Goal: Navigation & Orientation: Find specific page/section

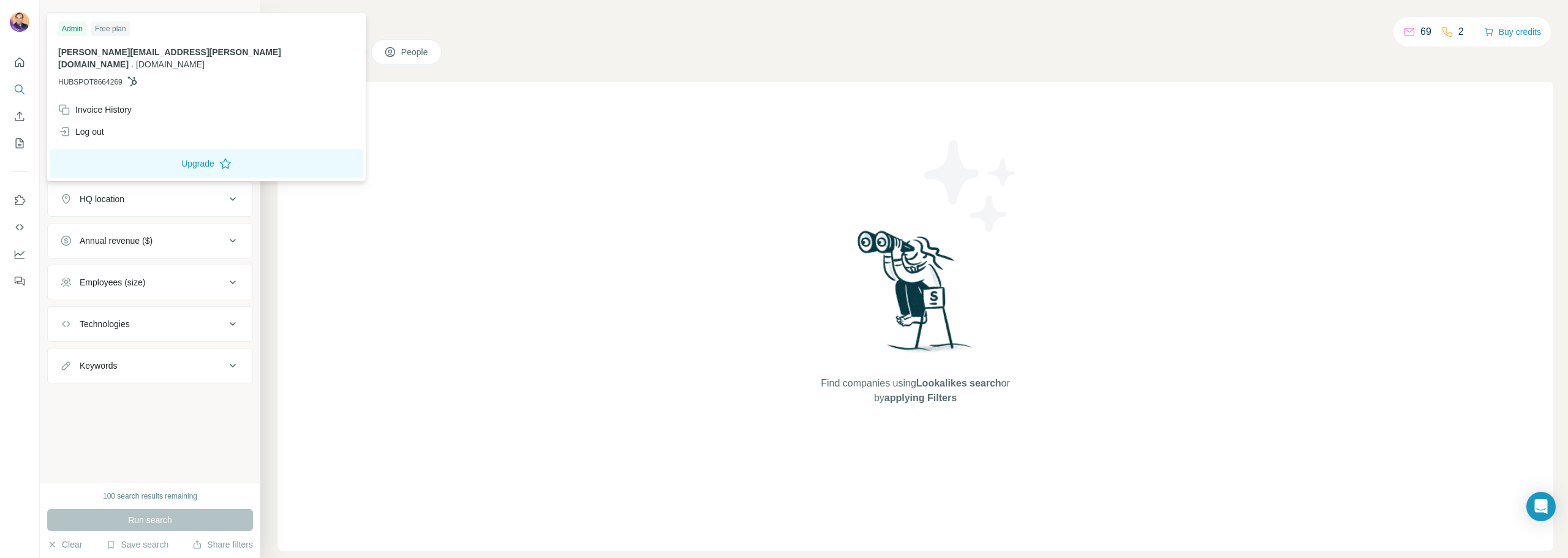
click at [14, 22] on img at bounding box center [19, 22] width 19 height 19
click at [19, 27] on img at bounding box center [19, 22] width 19 height 19
click at [156, 442] on div "New search Hide Company lookalikes Company information Company Industry HQ loca…" at bounding box center [150, 241] width 221 height 482
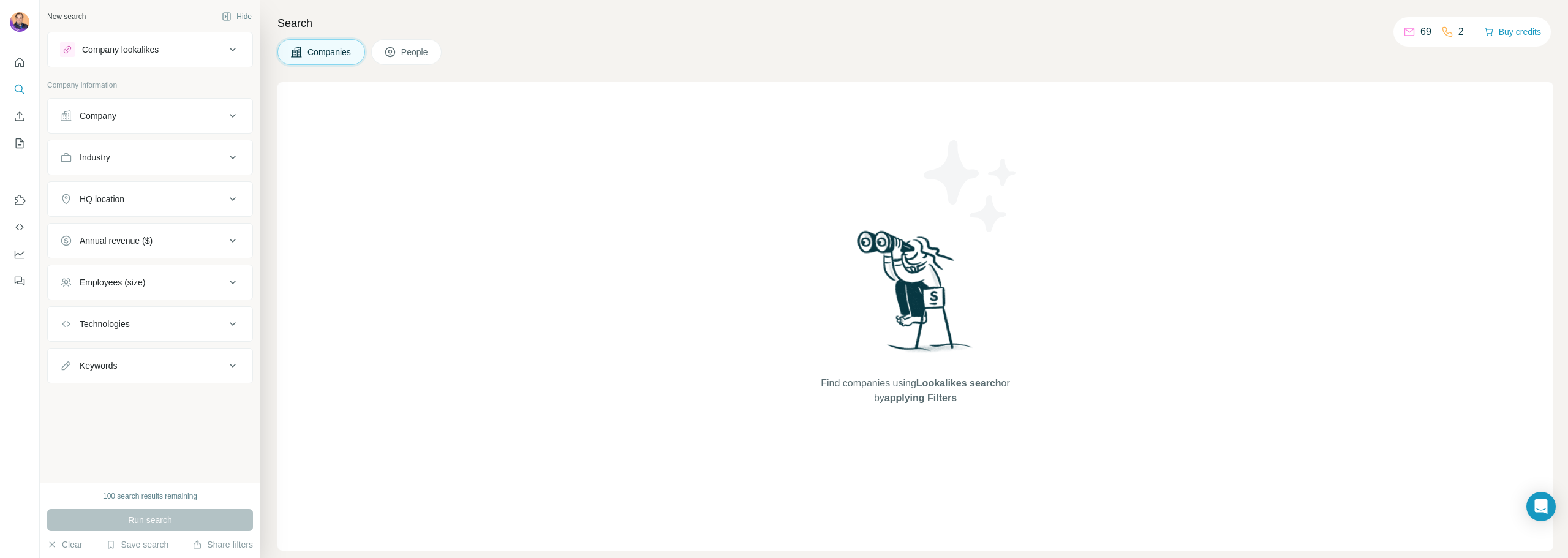
click at [395, 56] on icon at bounding box center [390, 52] width 10 height 10
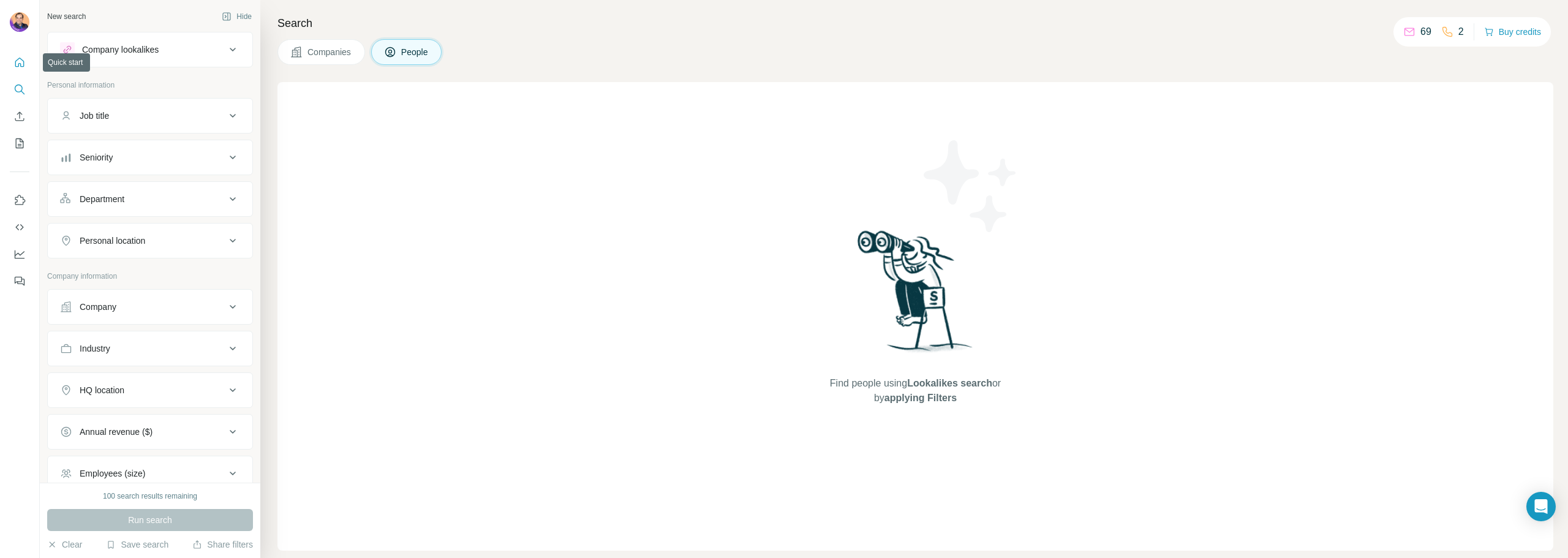
click at [19, 57] on icon "Quick start" at bounding box center [19, 62] width 12 height 12
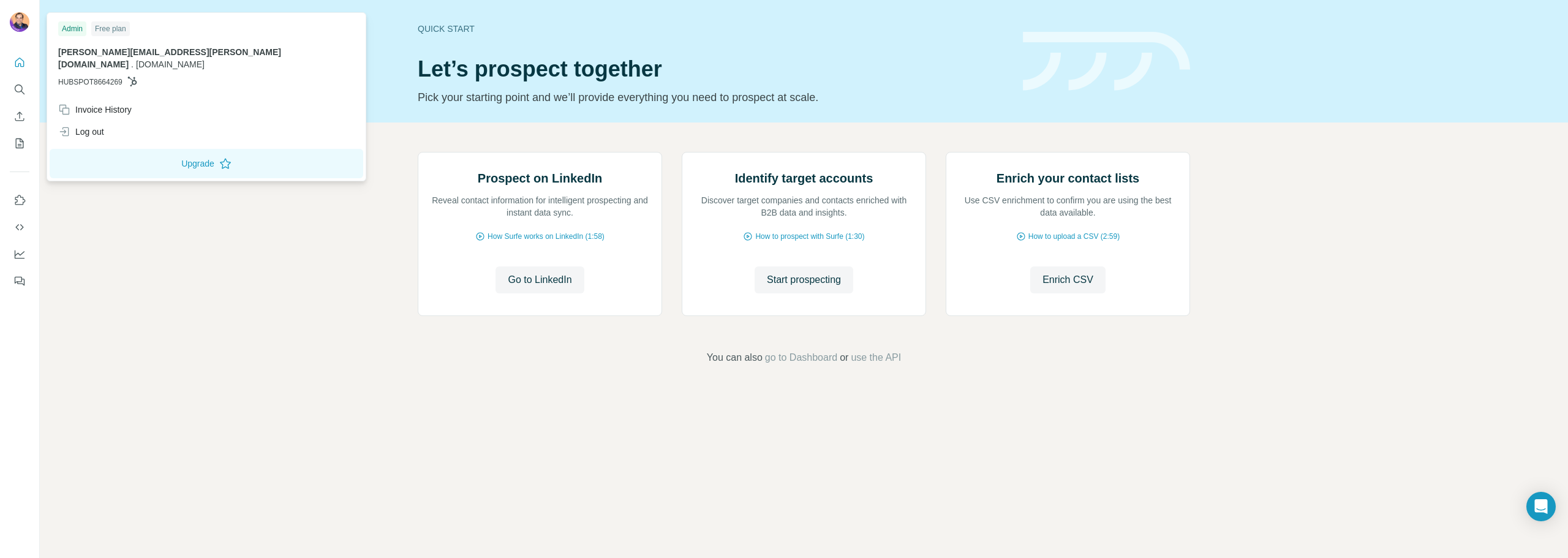
click at [25, 23] on img at bounding box center [19, 22] width 19 height 19
click at [17, 25] on img at bounding box center [19, 22] width 19 height 19
click at [310, 348] on div "Prospect on LinkedIn Reveal contact information for intelligent prospecting and…" at bounding box center [803, 259] width 1528 height 272
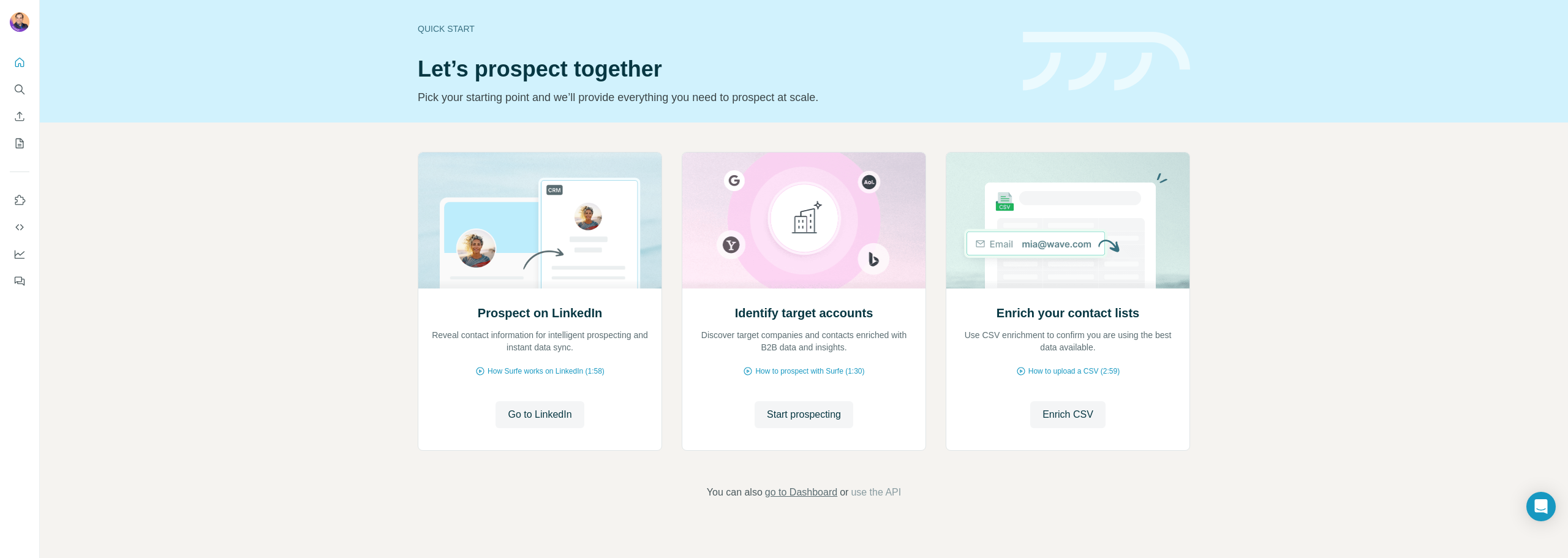
click at [802, 496] on span "go to Dashboard" at bounding box center [801, 493] width 73 height 15
